Goal: Use online tool/utility: Utilize a website feature to perform a specific function

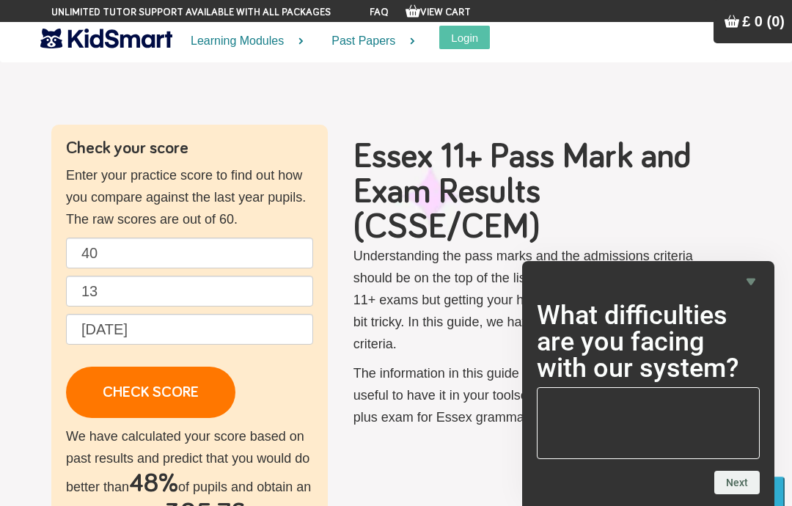
scroll to position [49, 0]
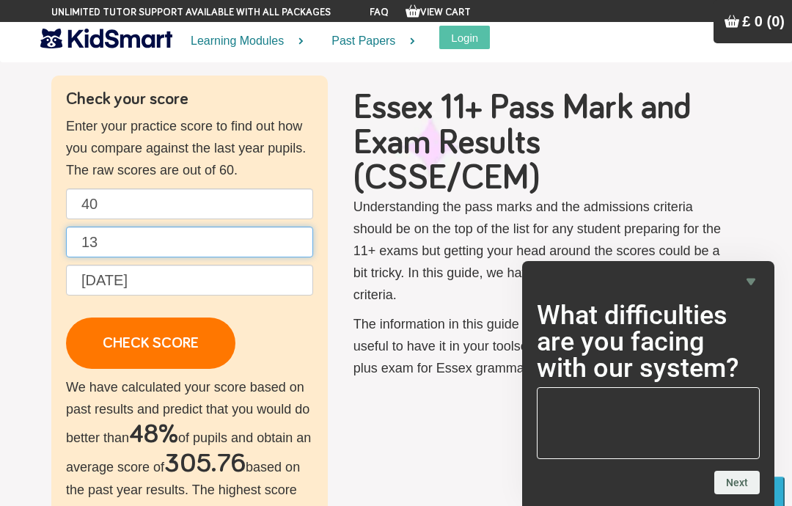
click at [271, 230] on input "13" at bounding box center [189, 242] width 247 height 31
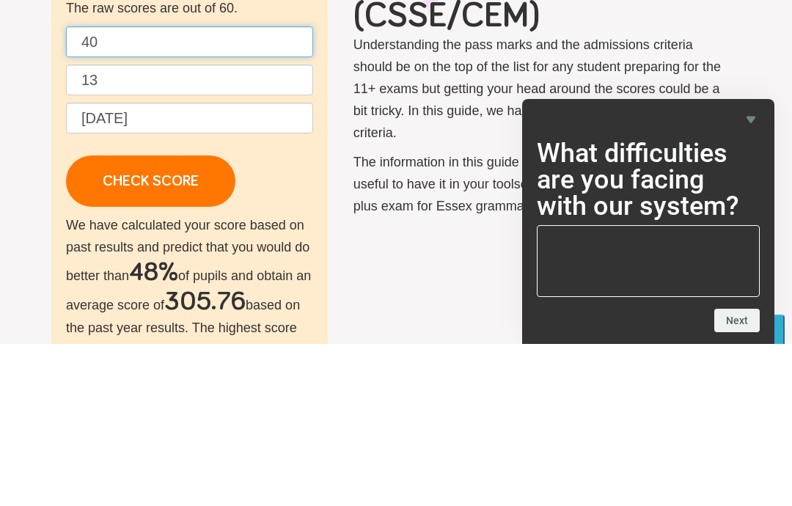
click at [123, 188] on input "40" at bounding box center [189, 203] width 247 height 31
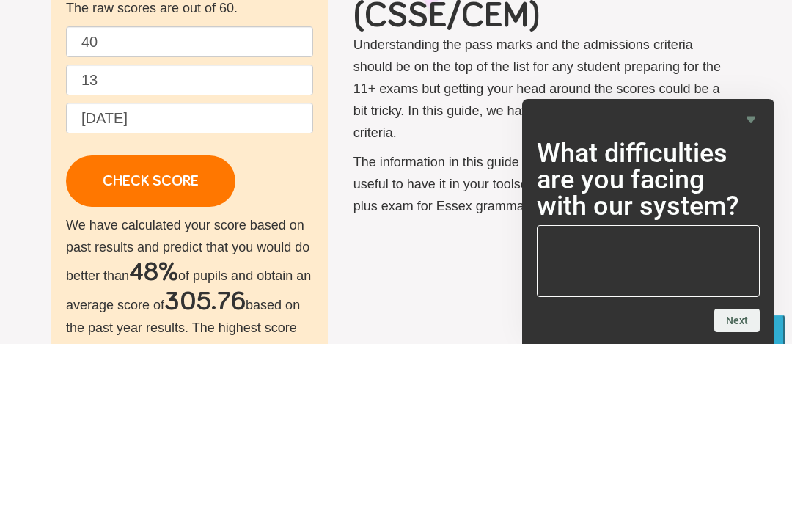
click at [128, 227] on input "13" at bounding box center [189, 242] width 247 height 31
type input "1"
type input "29"
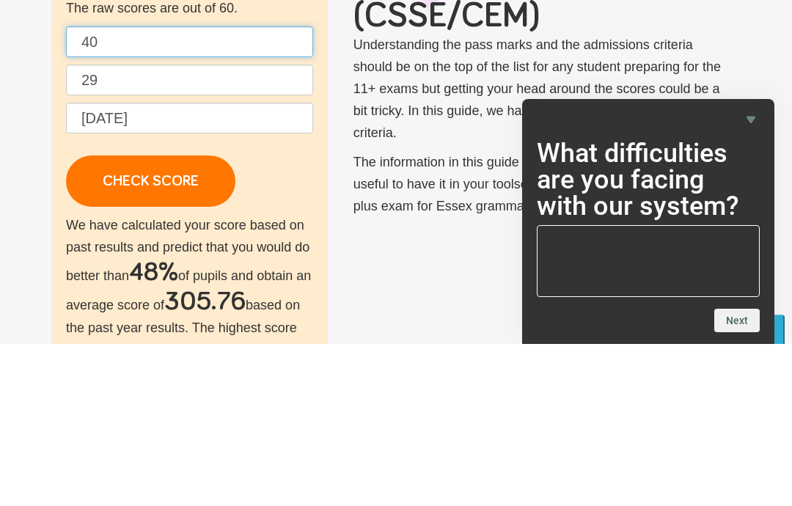
click at [125, 188] on input "40" at bounding box center [189, 203] width 247 height 31
type input "4"
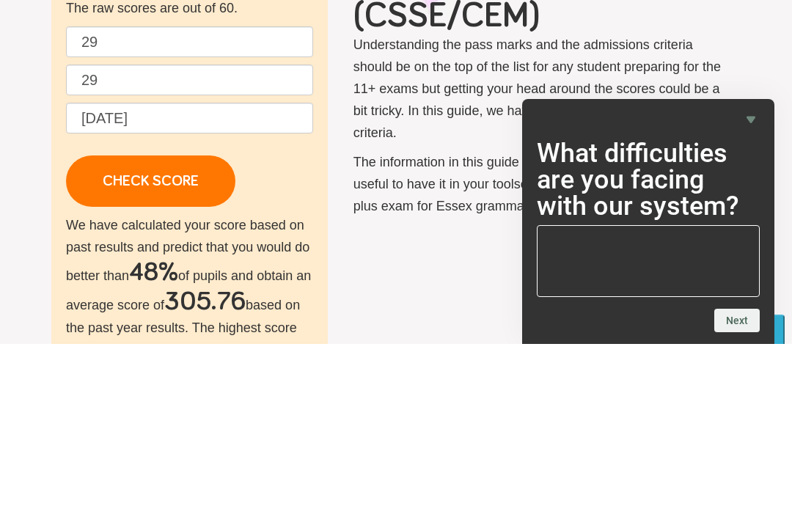
scroll to position [211, 0]
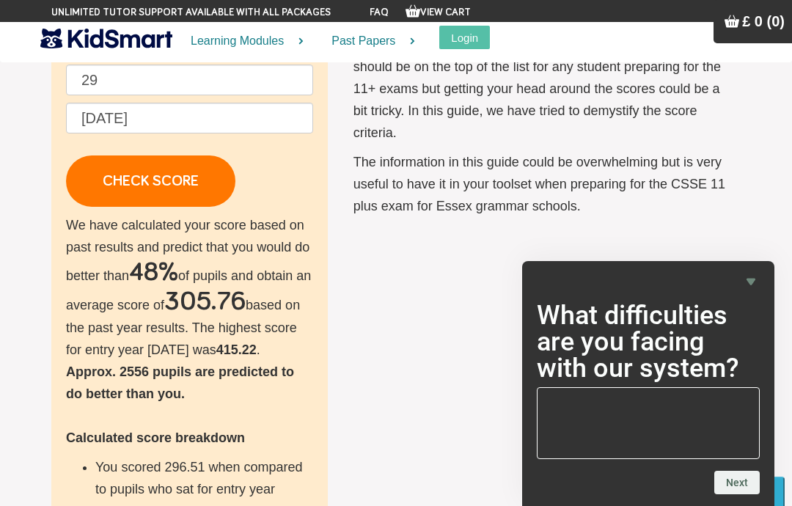
click at [116, 169] on link "CHECK SCORE" at bounding box center [150, 180] width 169 height 51
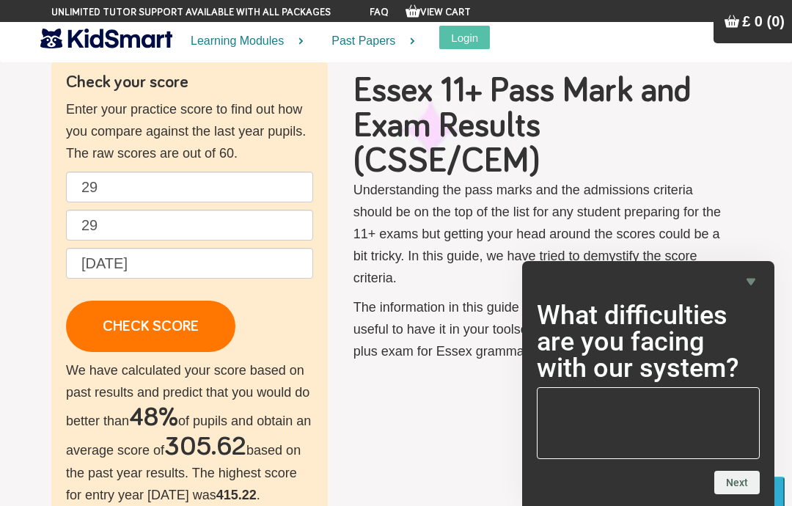
scroll to position [0, 0]
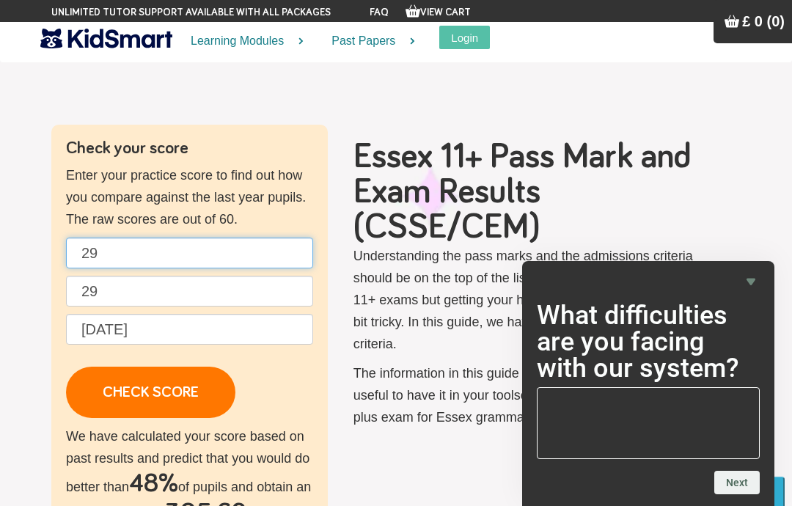
click at [133, 253] on input "29" at bounding box center [189, 253] width 247 height 31
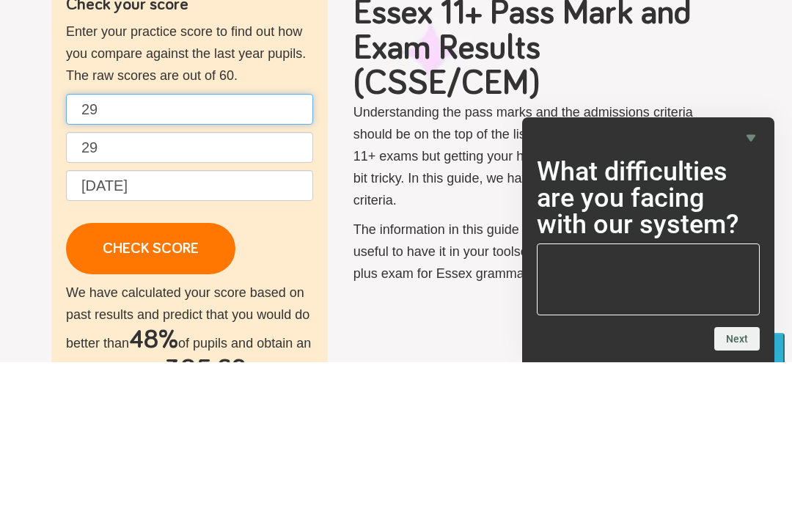
type input "2"
type input "40"
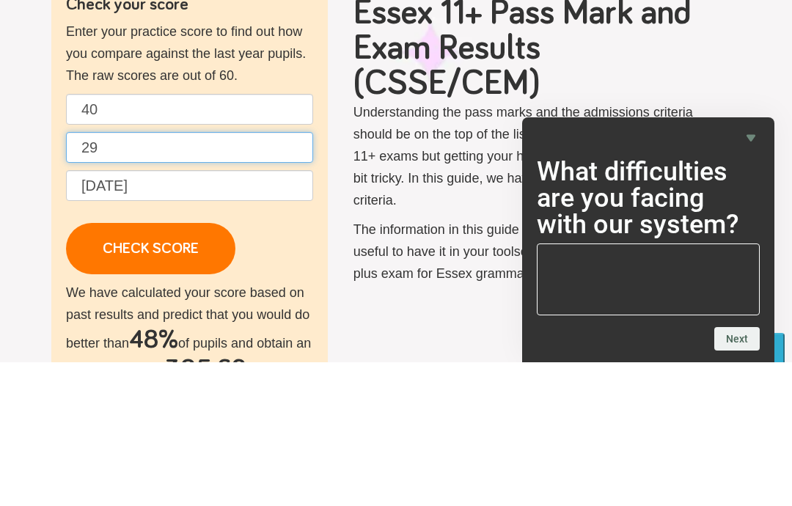
click at [99, 276] on input "29" at bounding box center [189, 291] width 247 height 31
click at [125, 276] on input "29" at bounding box center [189, 291] width 247 height 31
type input "2"
type input "34"
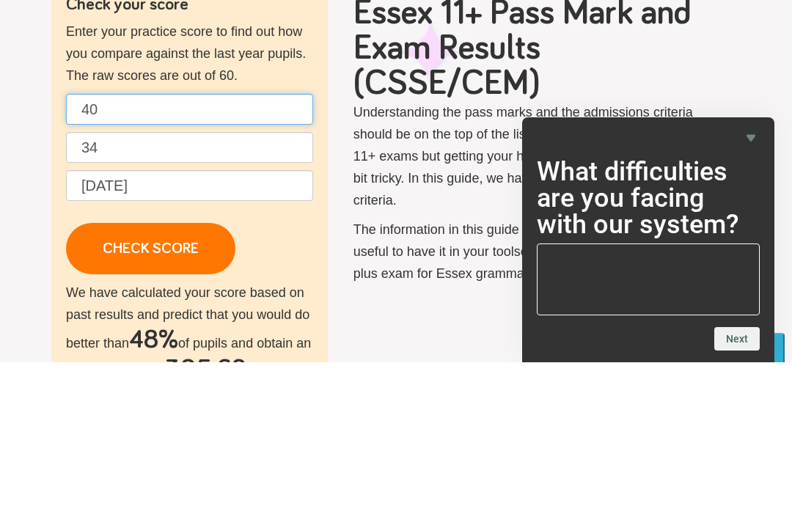
click at [125, 238] on input "40" at bounding box center [189, 253] width 247 height 31
click at [129, 238] on input "40" at bounding box center [189, 253] width 247 height 31
type input "4"
type input "34"
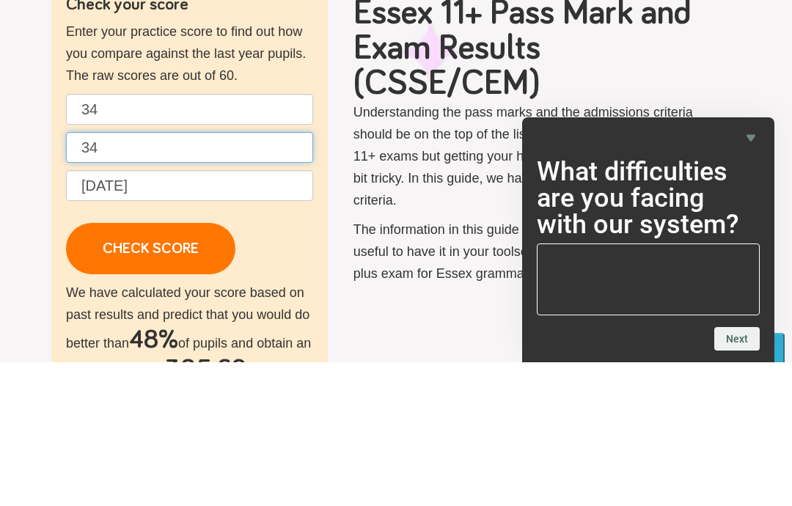
click at [118, 276] on input "34" at bounding box center [189, 291] width 247 height 31
click at [121, 276] on input "34" at bounding box center [189, 291] width 247 height 31
type input "3"
type input "40"
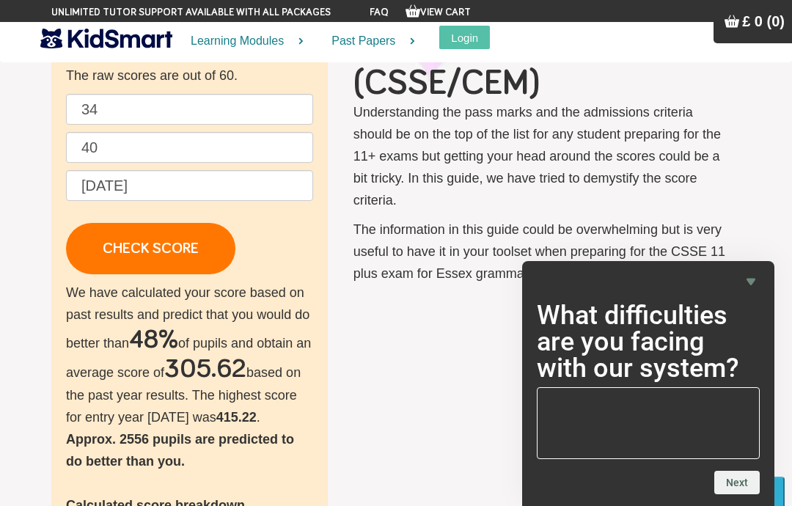
click at [117, 254] on link "CHECK SCORE" at bounding box center [150, 248] width 169 height 51
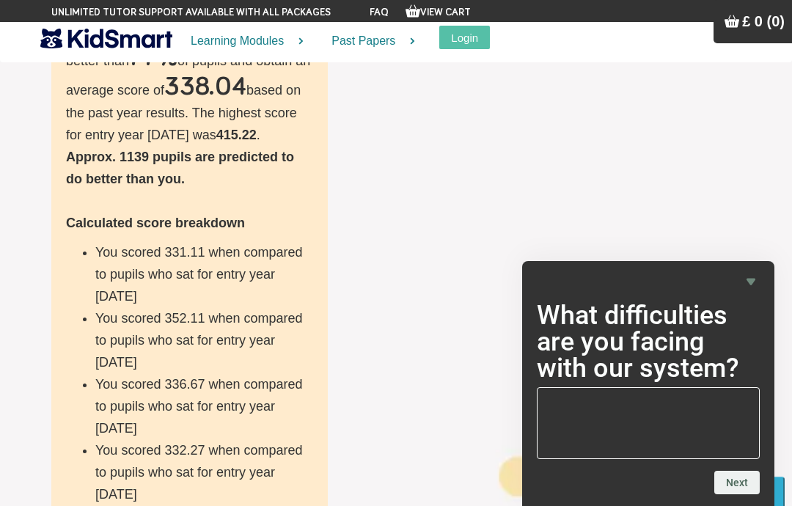
scroll to position [427, 0]
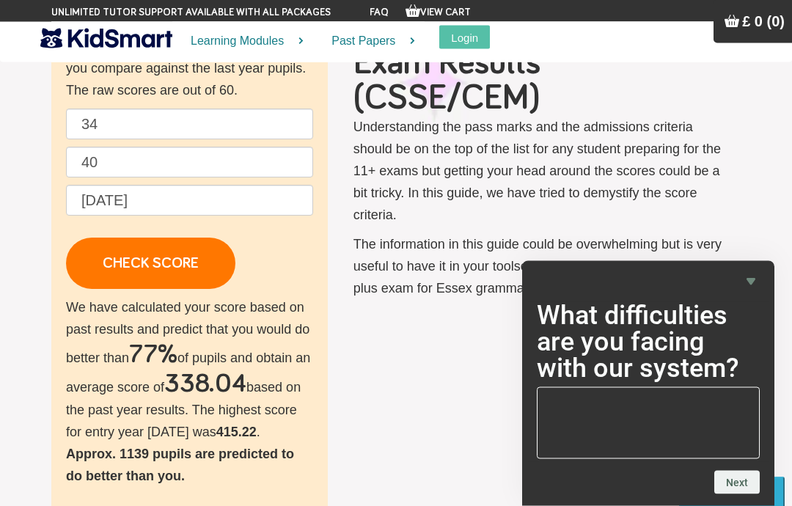
scroll to position [0, 0]
